Goal: Task Accomplishment & Management: Complete application form

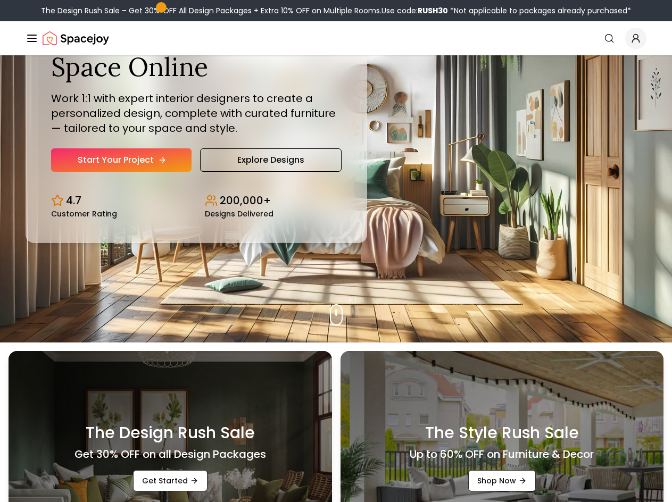
click at [100, 166] on link "Start Your Project" at bounding box center [121, 159] width 140 height 23
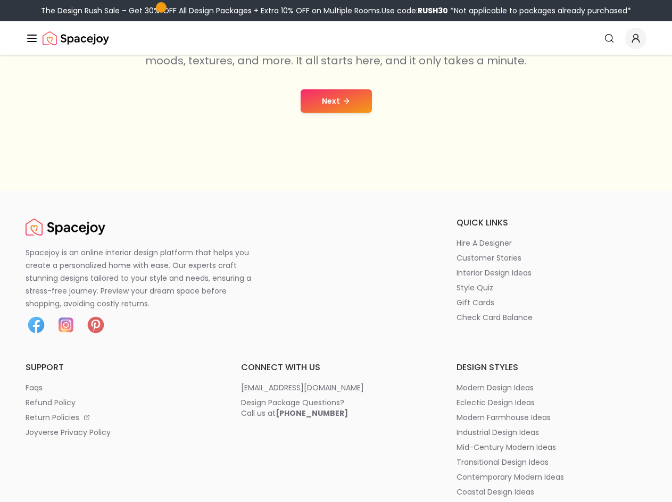
click at [341, 107] on button "Next" at bounding box center [336, 100] width 71 height 23
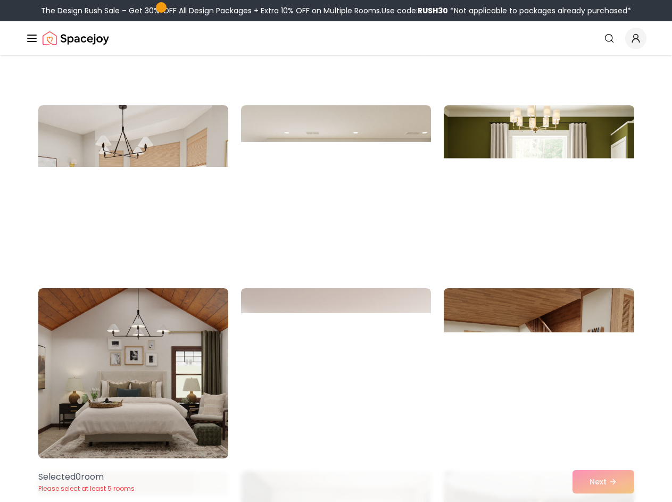
scroll to position [2022, 0]
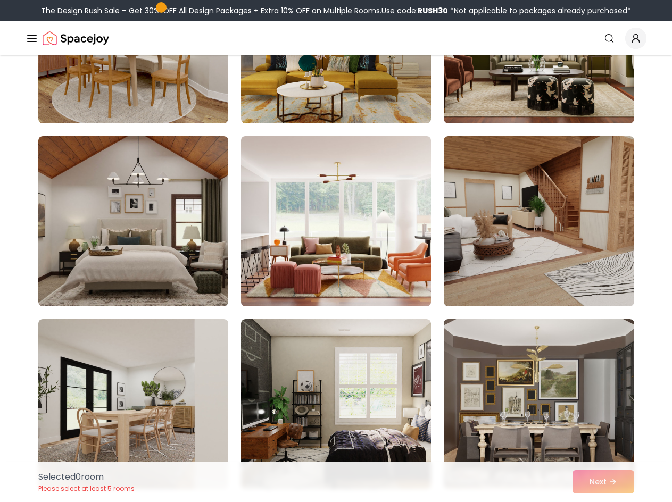
click at [369, 204] on img at bounding box center [336, 221] width 200 height 179
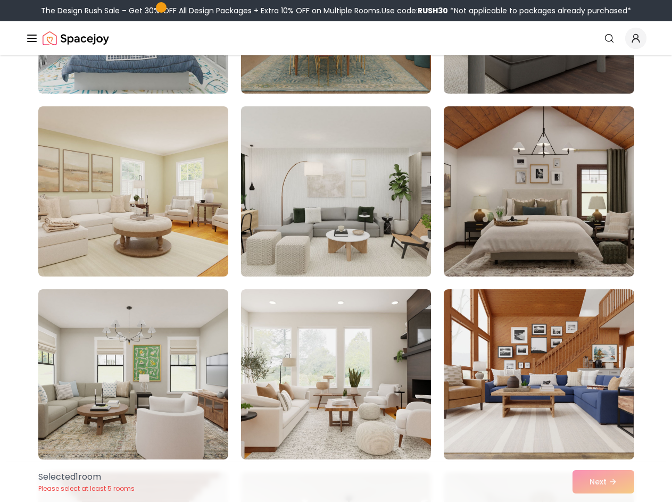
scroll to position [319, 0]
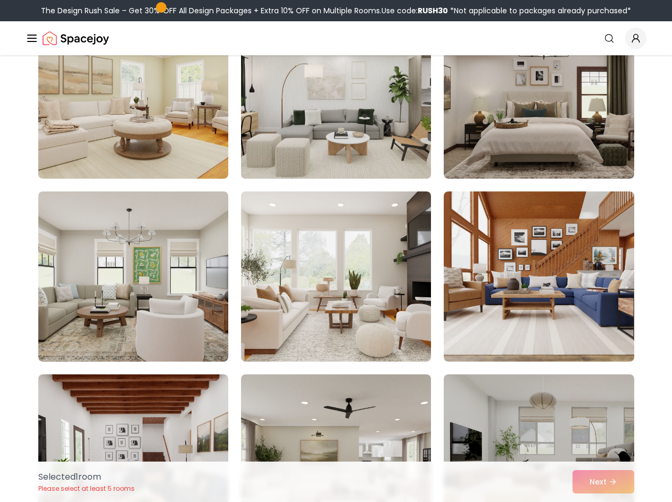
click at [333, 129] on img at bounding box center [336, 93] width 200 height 179
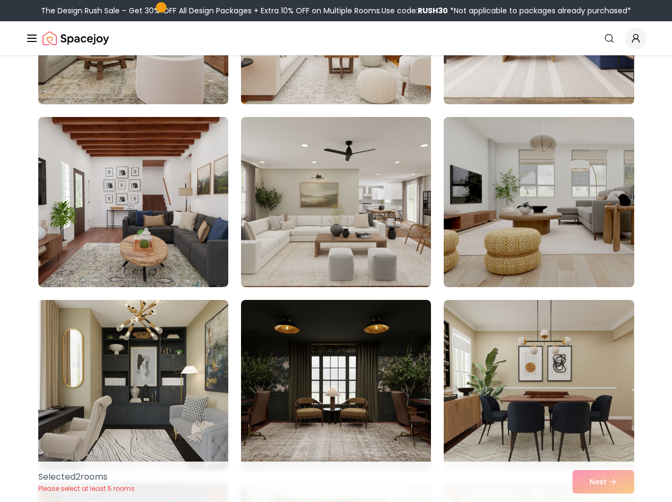
scroll to position [639, 0]
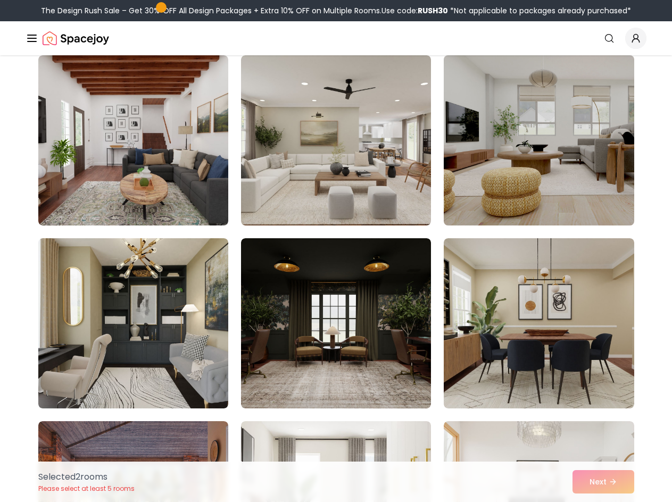
click at [511, 151] on img at bounding box center [539, 140] width 200 height 179
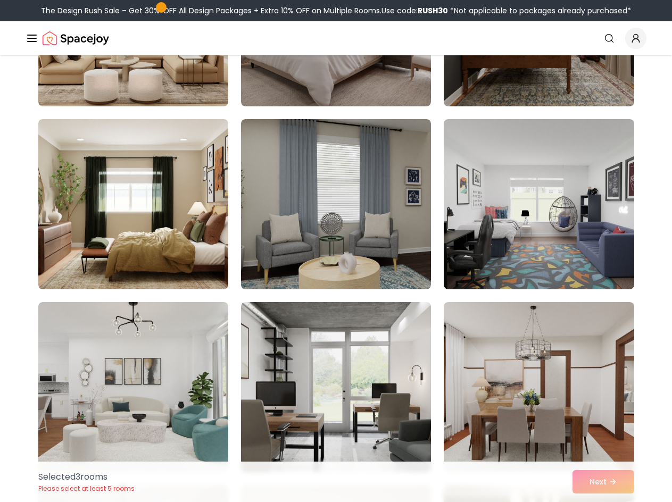
scroll to position [1437, 0]
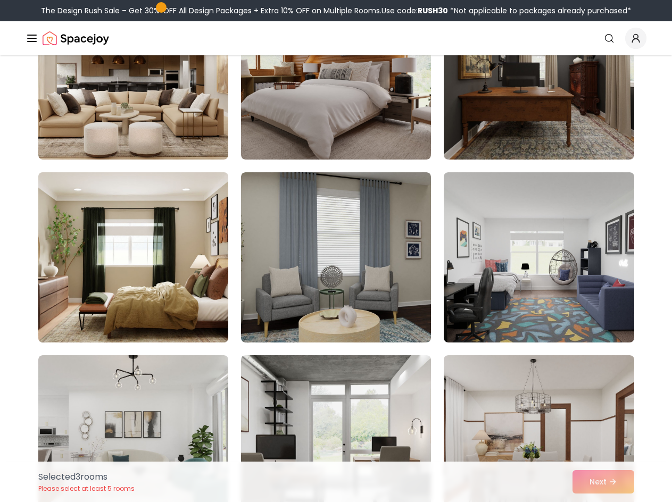
click at [194, 239] on img at bounding box center [134, 257] width 200 height 179
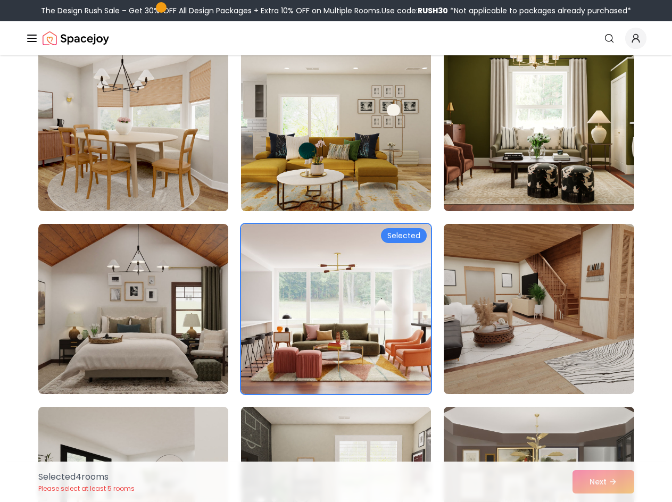
scroll to position [1916, 0]
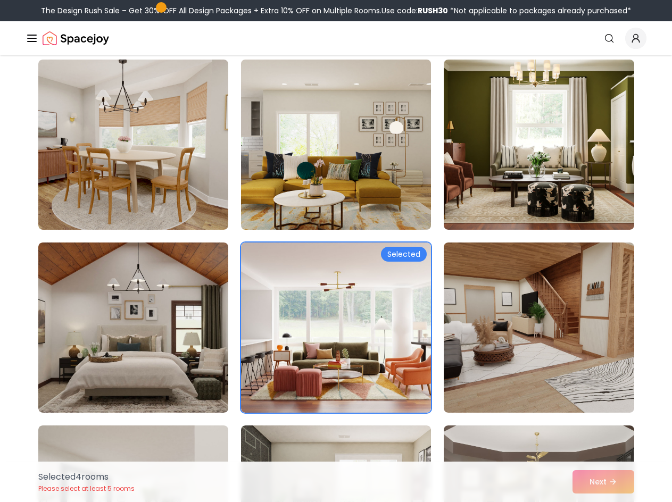
click at [281, 180] on img at bounding box center [336, 144] width 200 height 179
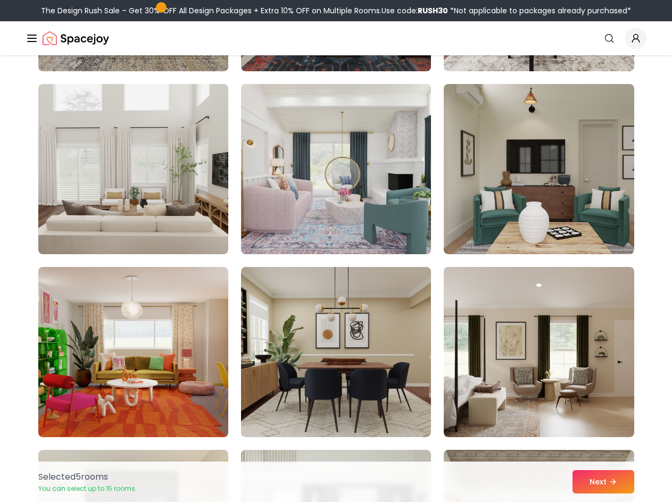
scroll to position [3884, 0]
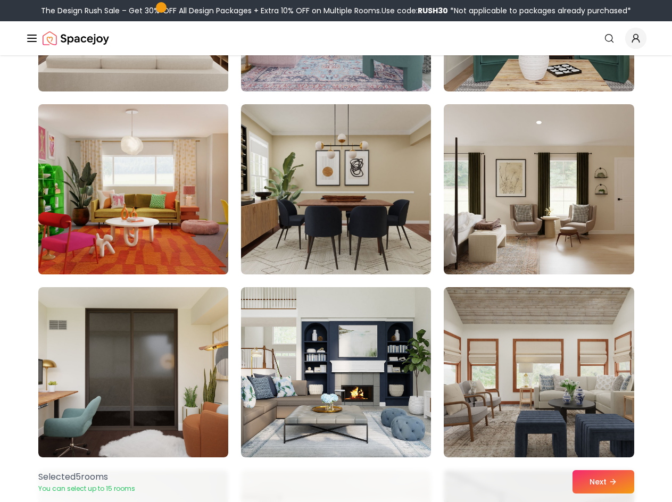
click at [170, 173] on img at bounding box center [134, 189] width 200 height 179
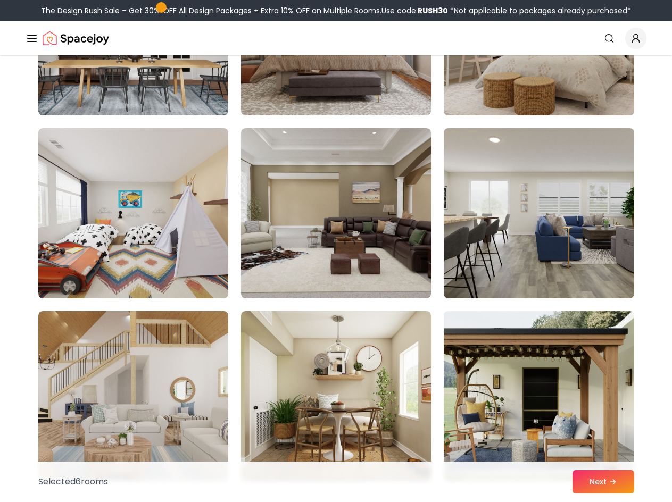
scroll to position [5321, 0]
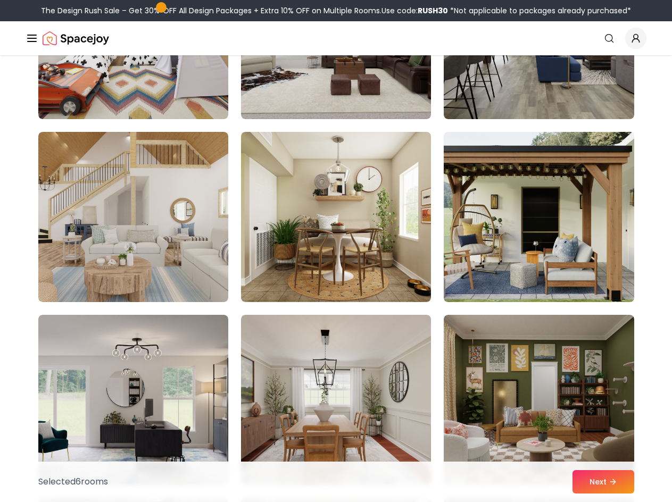
click at [491, 184] on img at bounding box center [539, 217] width 200 height 179
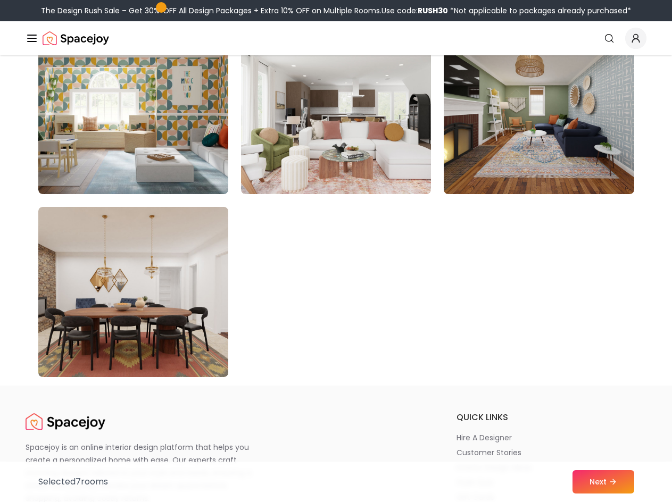
scroll to position [5959, 0]
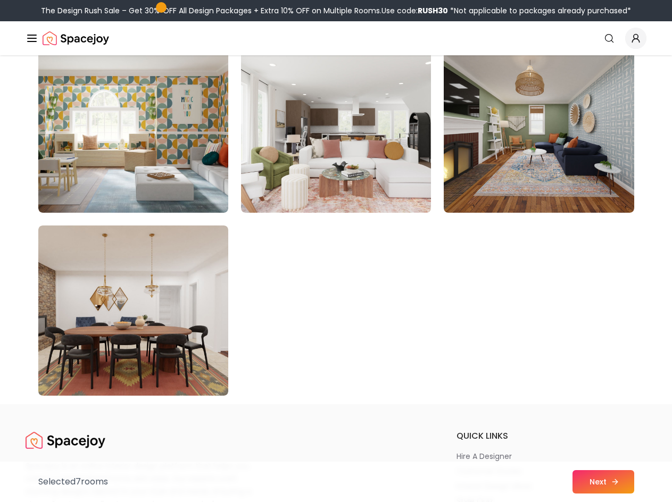
click at [611, 478] on icon at bounding box center [615, 482] width 9 height 9
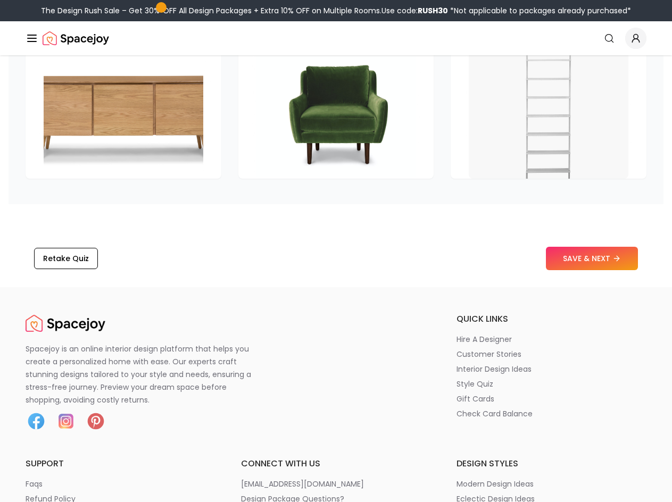
scroll to position [1703, 0]
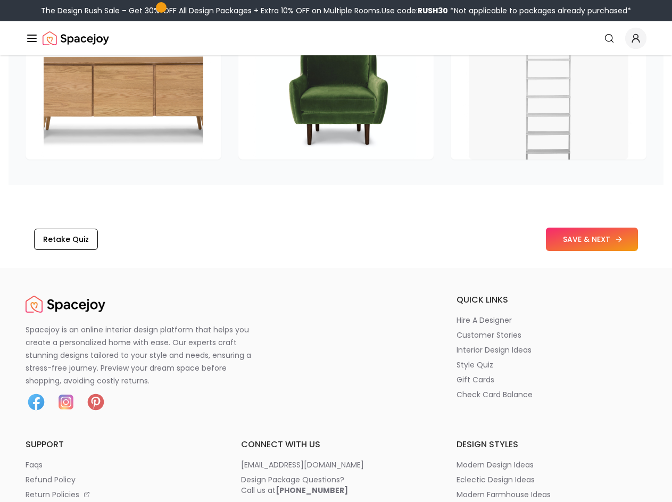
click at [591, 250] on button "SAVE & NEXT" at bounding box center [592, 239] width 92 height 23
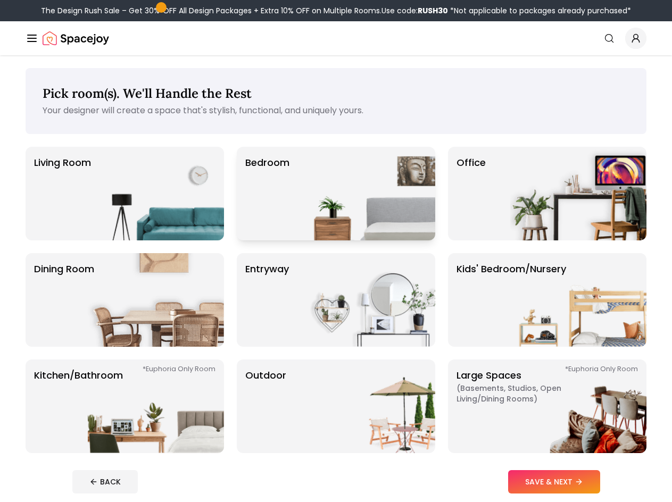
click at [278, 200] on p "Bedroom" at bounding box center [267, 193] width 44 height 77
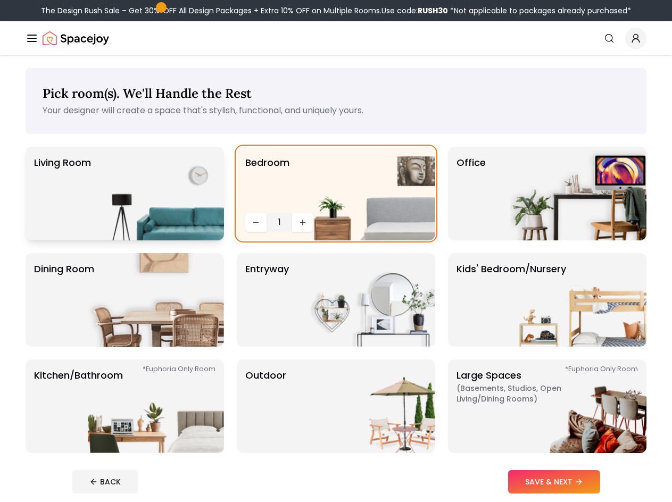
click at [169, 184] on img at bounding box center [156, 194] width 136 height 94
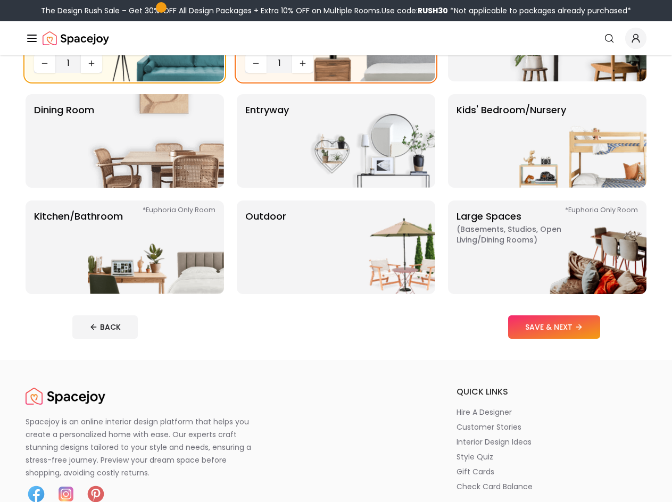
scroll to position [160, 0]
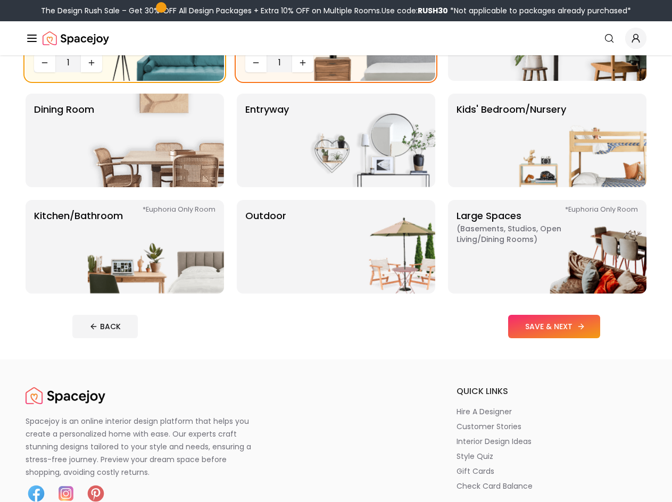
click at [540, 324] on button "SAVE & NEXT" at bounding box center [554, 326] width 92 height 23
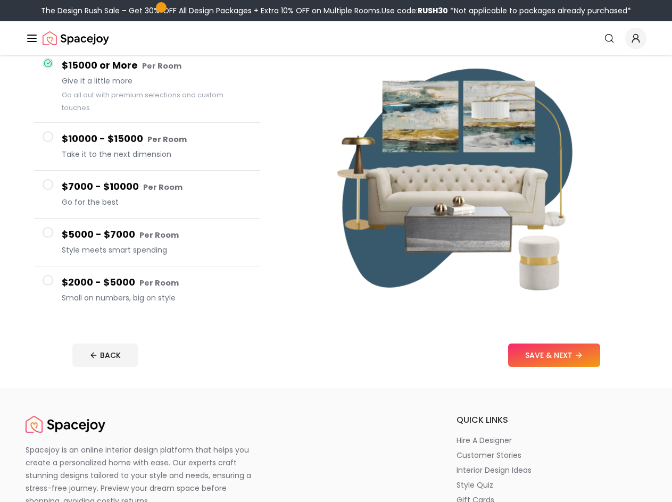
scroll to position [106, 0]
click at [80, 276] on h4 "$2000 - $5000 Per Room" at bounding box center [157, 282] width 190 height 15
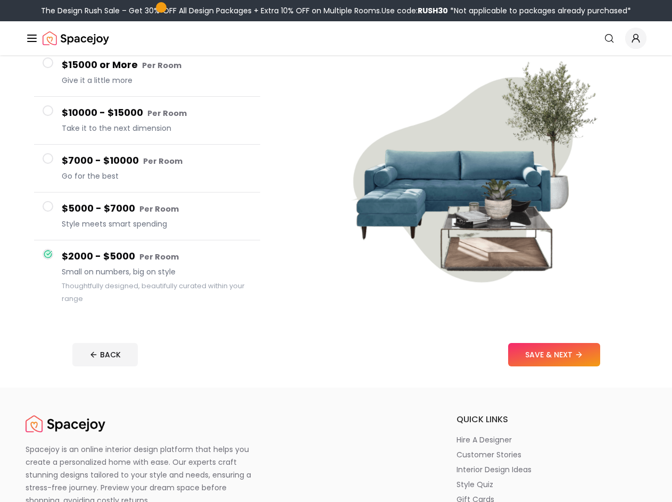
click at [85, 211] on h4 "$5000 - $7000 Per Room" at bounding box center [157, 208] width 190 height 15
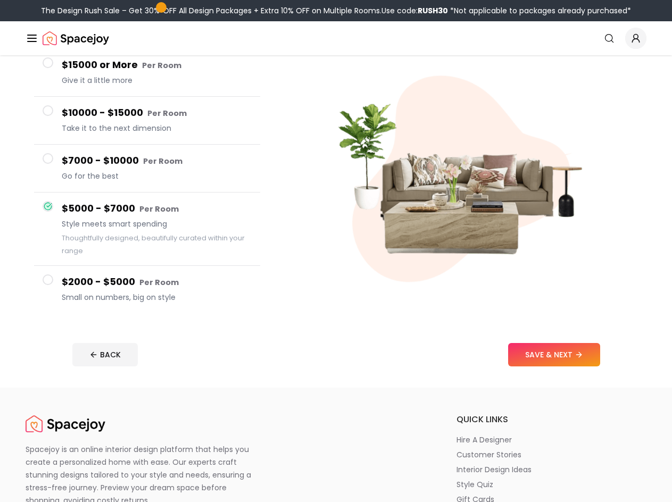
click at [95, 270] on button "$2000 - $5000 Per Room Small on numbers, big on style" at bounding box center [147, 289] width 226 height 47
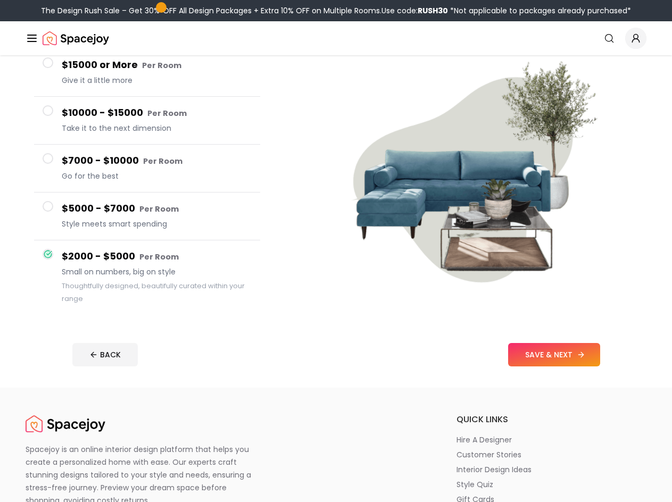
click at [547, 358] on button "SAVE & NEXT" at bounding box center [554, 354] width 92 height 23
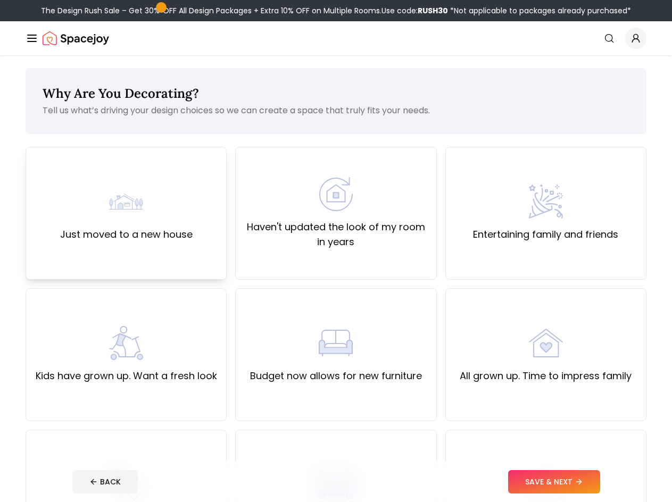
click at [107, 240] on label "Just moved to a new house" at bounding box center [126, 234] width 132 height 15
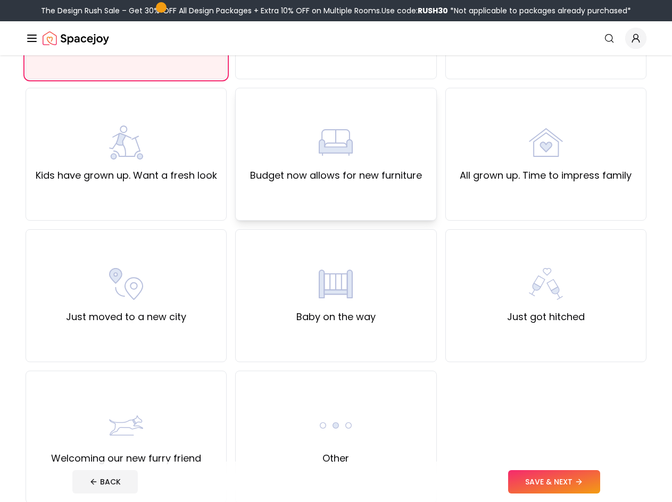
scroll to position [213, 0]
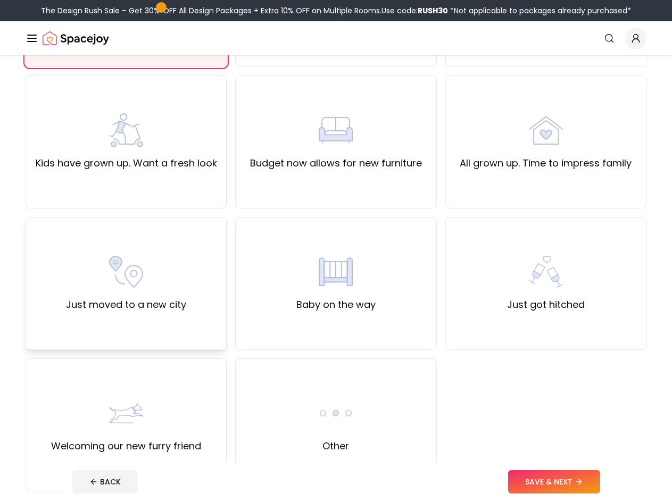
click at [169, 291] on div "Just moved to a new city" at bounding box center [126, 283] width 120 height 57
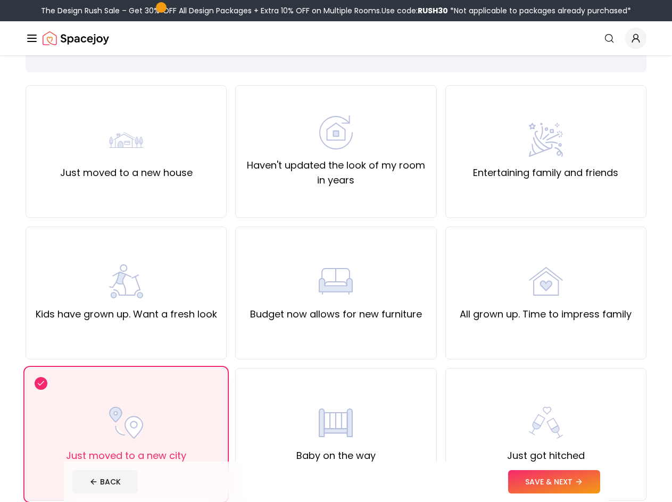
scroll to position [53, 0]
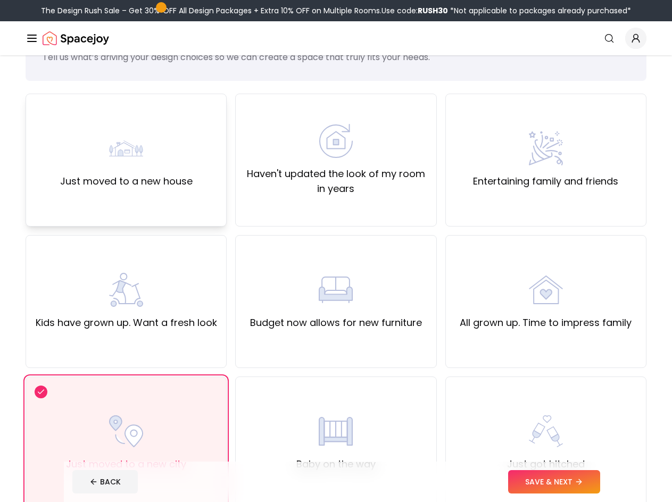
click at [140, 215] on div "Just moved to a new house" at bounding box center [126, 160] width 201 height 133
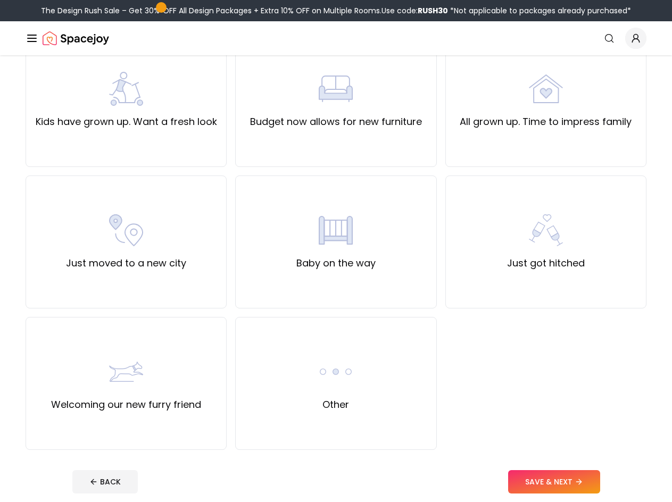
scroll to position [266, 0]
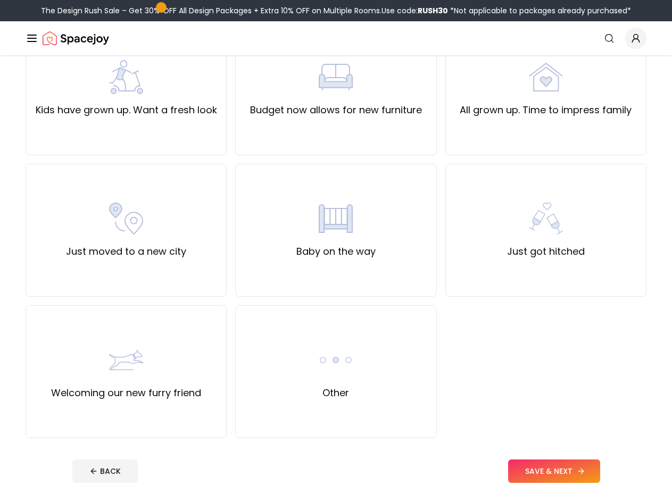
click at [574, 472] on button "SAVE & NEXT" at bounding box center [554, 471] width 92 height 23
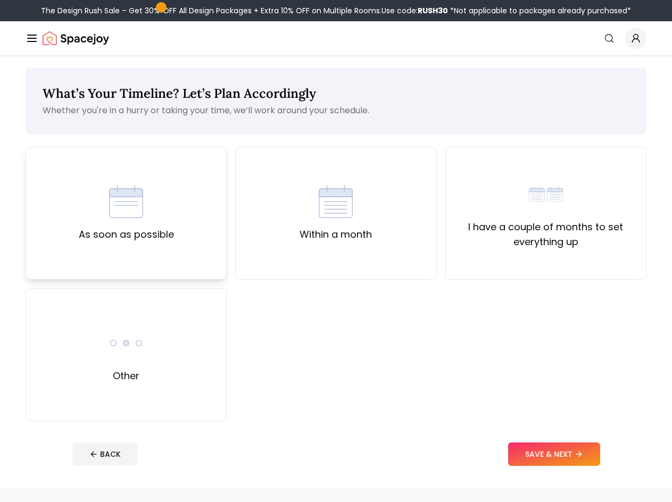
click at [151, 236] on label "As soon as possible" at bounding box center [126, 234] width 95 height 15
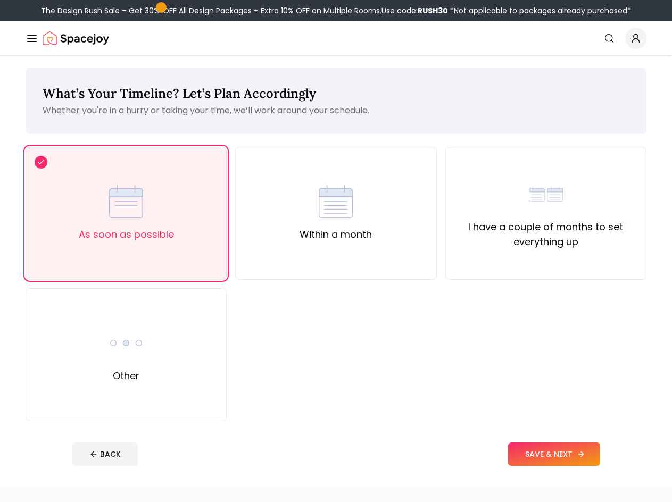
click at [568, 457] on button "SAVE & NEXT" at bounding box center [554, 454] width 92 height 23
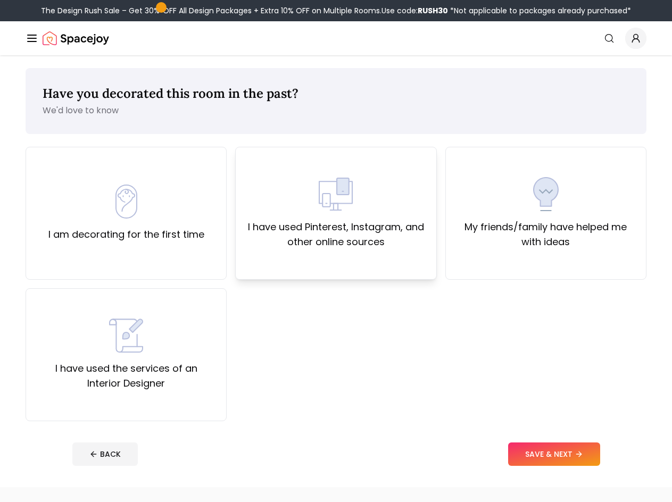
click at [323, 263] on div "I have used Pinterest, Instagram, and other online sources" at bounding box center [335, 213] width 201 height 133
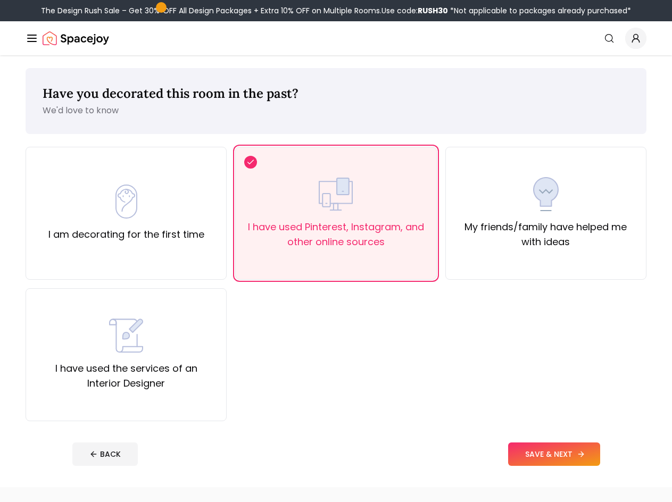
click at [558, 451] on button "SAVE & NEXT" at bounding box center [554, 454] width 92 height 23
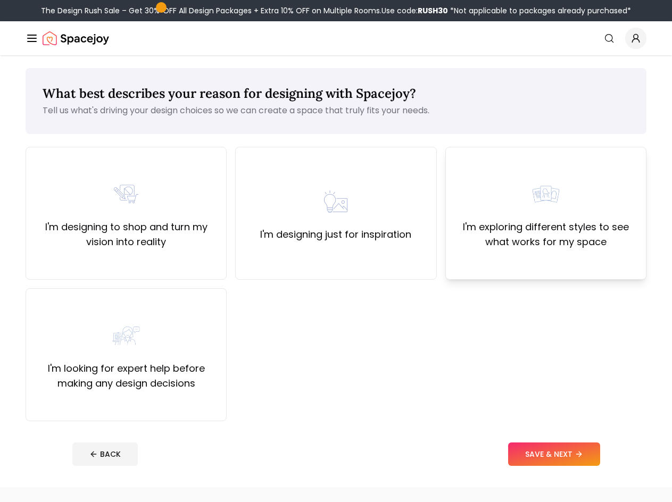
click at [567, 218] on div "I'm exploring different styles to see what works for my space" at bounding box center [545, 213] width 183 height 72
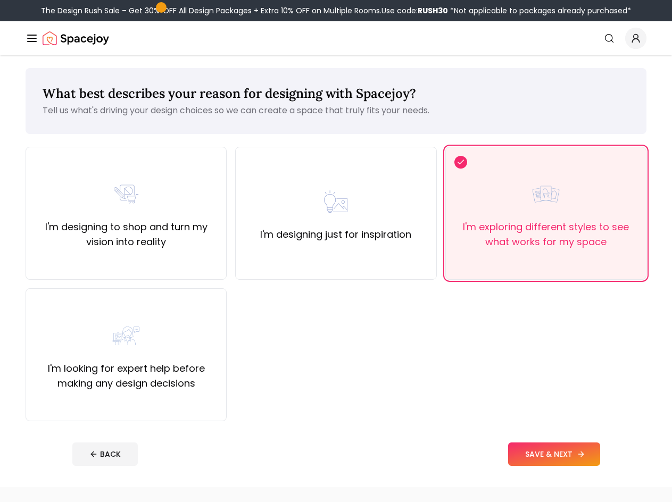
click at [540, 450] on button "SAVE & NEXT" at bounding box center [554, 454] width 92 height 23
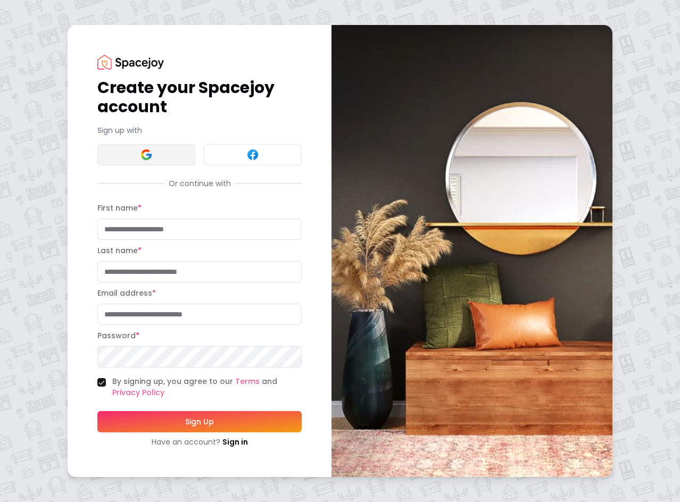
click at [151, 156] on img at bounding box center [146, 154] width 13 height 13
